Goal: Navigation & Orientation: Find specific page/section

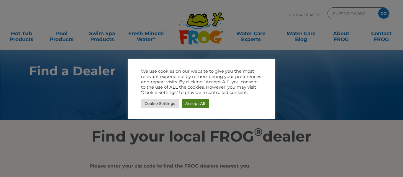
click at [196, 103] on link "Accept All" at bounding box center [195, 103] width 27 height 9
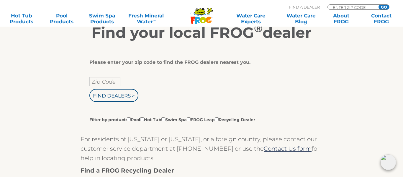
scroll to position [106, 0]
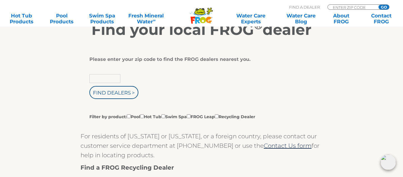
click at [94, 77] on input "text" at bounding box center [104, 78] width 31 height 9
type input "27583"
click at [104, 94] on input "Find Dealers >" at bounding box center [113, 92] width 49 height 13
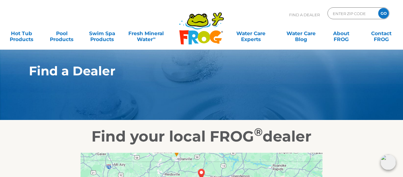
click at [402, 62] on section "Find a Dealer" at bounding box center [201, 59] width 403 height 119
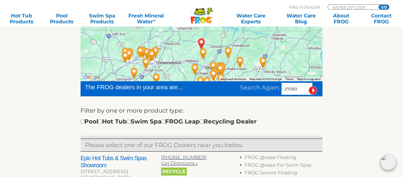
scroll to position [142, 0]
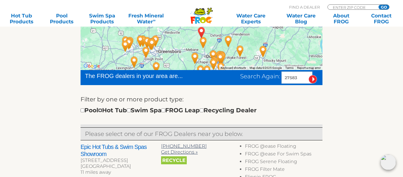
click at [102, 110] on input "checkbox" at bounding box center [100, 110] width 4 height 4
checkbox input "true"
